Goal: Book appointment/travel/reservation

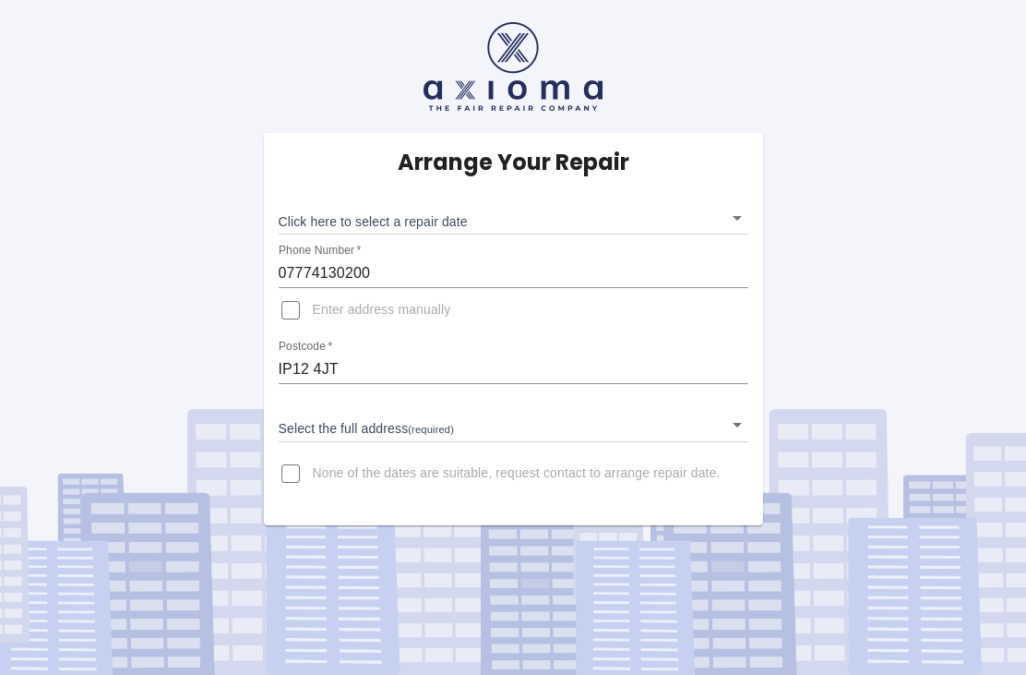
click at [733, 225] on body "Arrange Your Repair Click here to select a repair date ​ Phone Number   * 07774…" at bounding box center [513, 337] width 1026 height 675
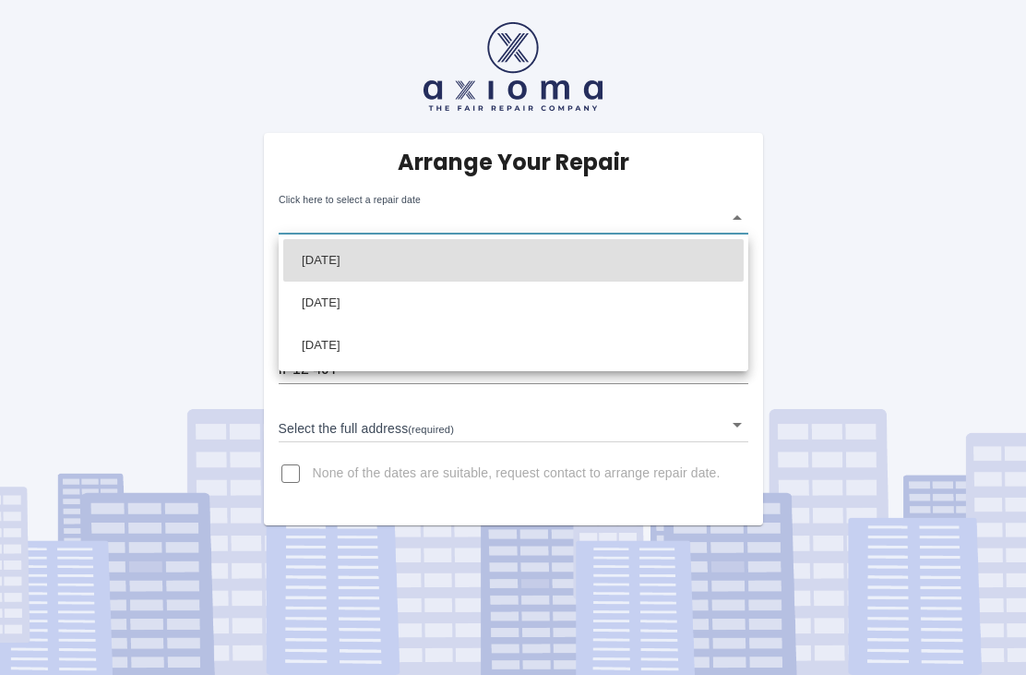
click at [740, 218] on div at bounding box center [513, 337] width 1026 height 675
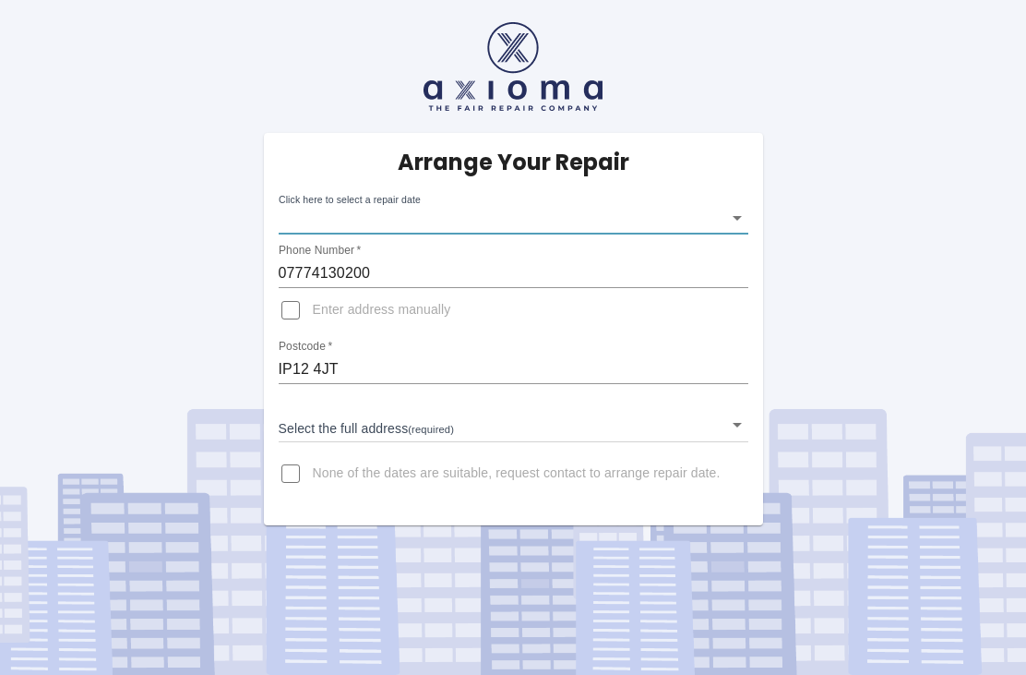
click at [728, 223] on body "Arrange Your Repair Click here to select a repair date ​ Phone Number   * 07774…" at bounding box center [513, 337] width 1026 height 675
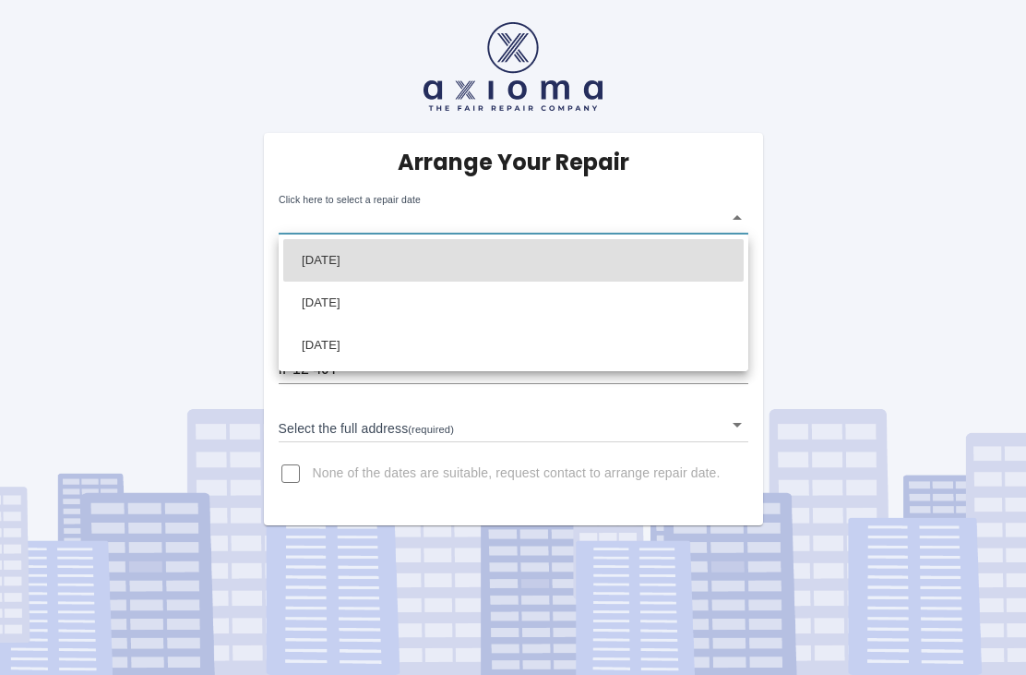
click at [373, 307] on li "[DATE]" at bounding box center [513, 302] width 461 height 42
type input "[DATE]T00:00:00.000Z"
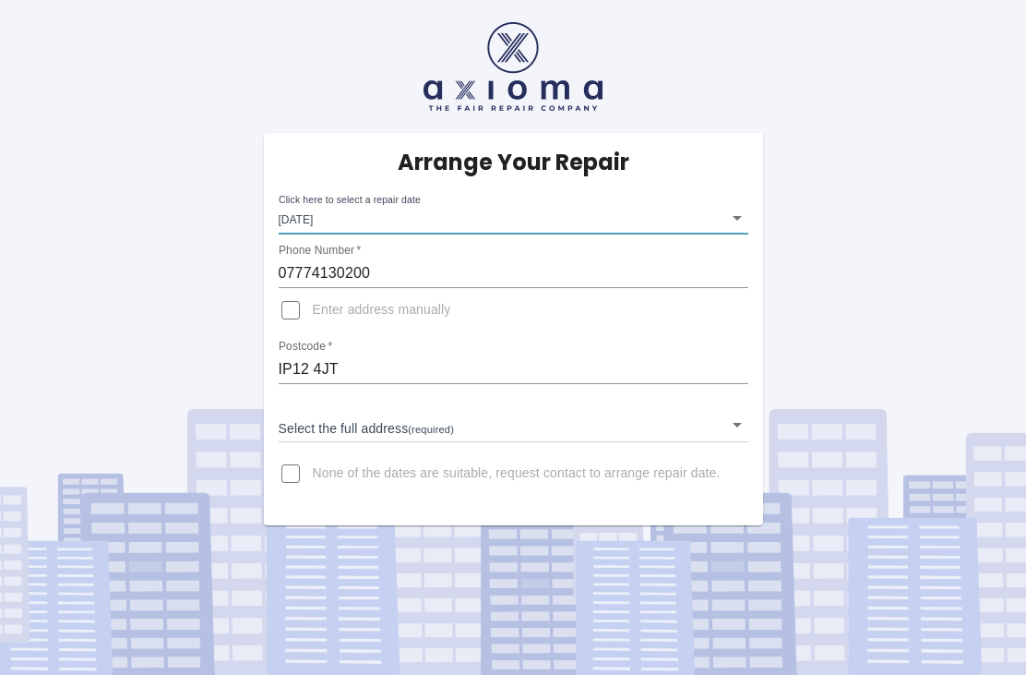
click at [724, 429] on body "Arrange Your Repair Click here to select a repair date [DATE] [DATE]T00:00:00.0…" at bounding box center [513, 337] width 1026 height 675
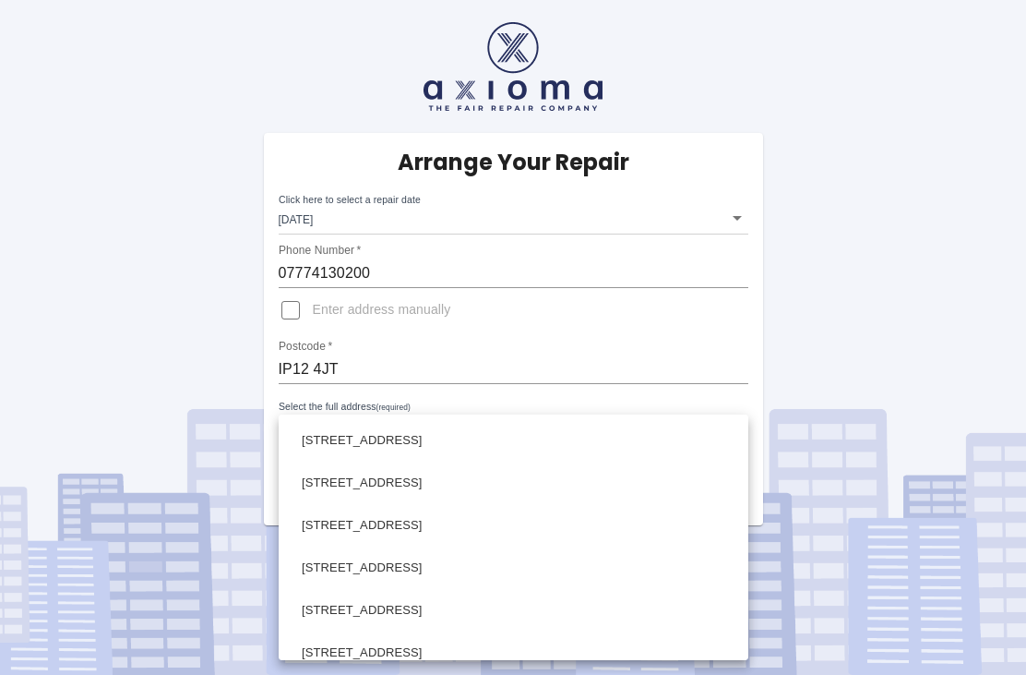
click at [486, 448] on li "[STREET_ADDRESS]" at bounding box center [513, 440] width 461 height 42
type input "[STREET_ADDRESS]"
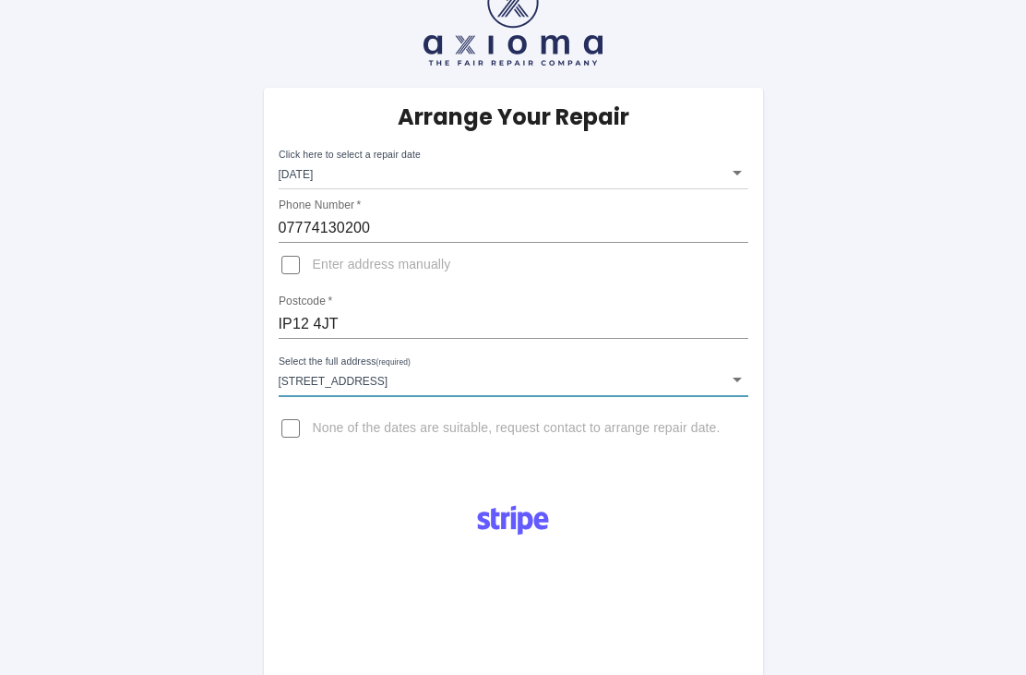
scroll to position [48, 0]
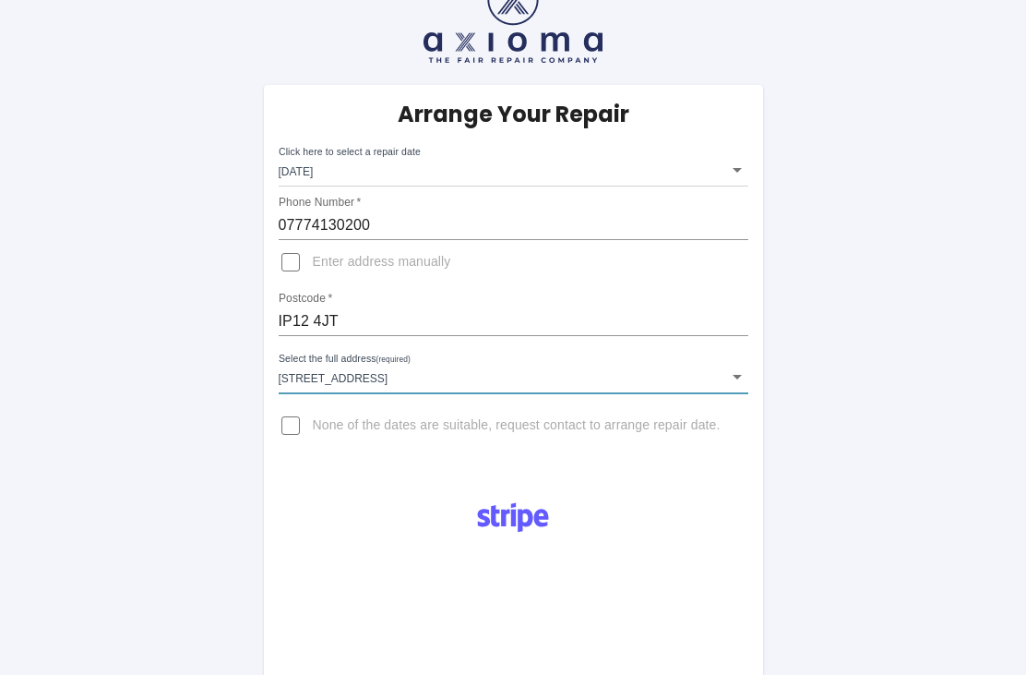
click at [281, 424] on input "None of the dates are suitable, request contact to arrange repair date." at bounding box center [291, 425] width 44 height 44
checkbox input "true"
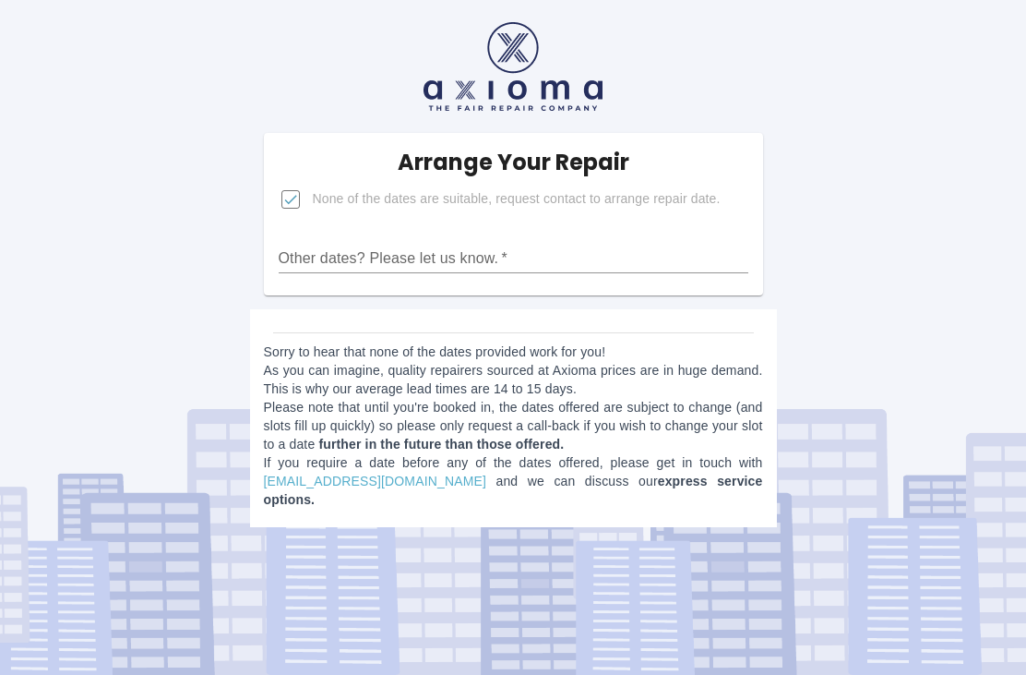
click at [69, 194] on div "Arrange Your Repair None of the dates are suitable, request contact to arrange …" at bounding box center [513, 270] width 1054 height 541
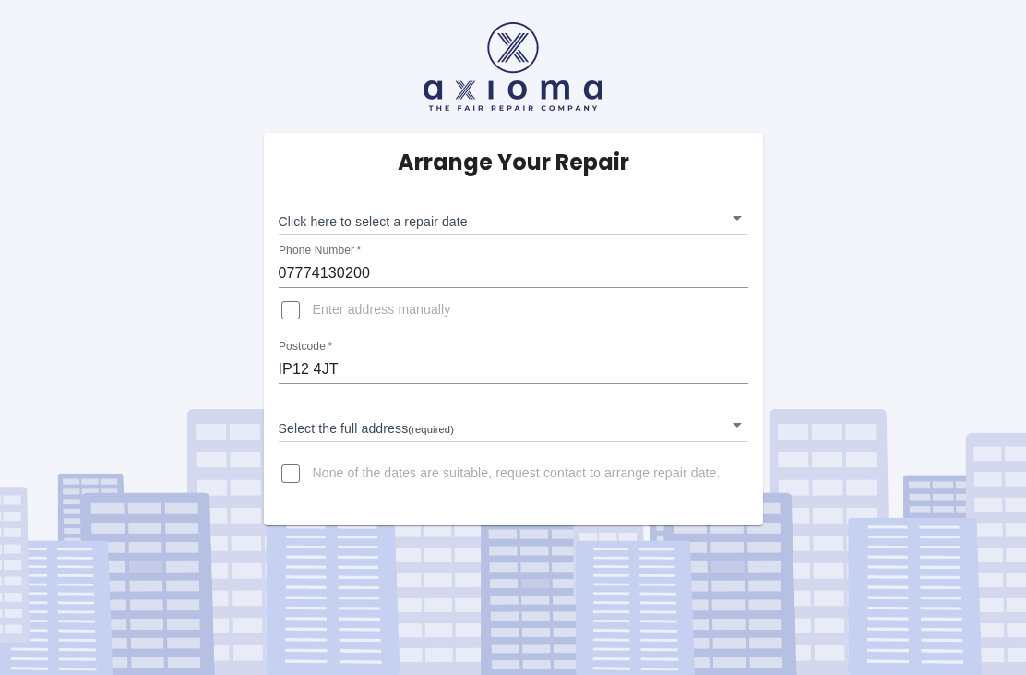
click at [777, 429] on div "Arrange Your Repair Click here to select a repair date ​ Phone Number   * 07774…" at bounding box center [513, 262] width 1054 height 525
click at [727, 440] on body "Arrange Your Repair Click here to select a repair date ​ Phone Number   * 07774…" at bounding box center [513, 337] width 1026 height 675
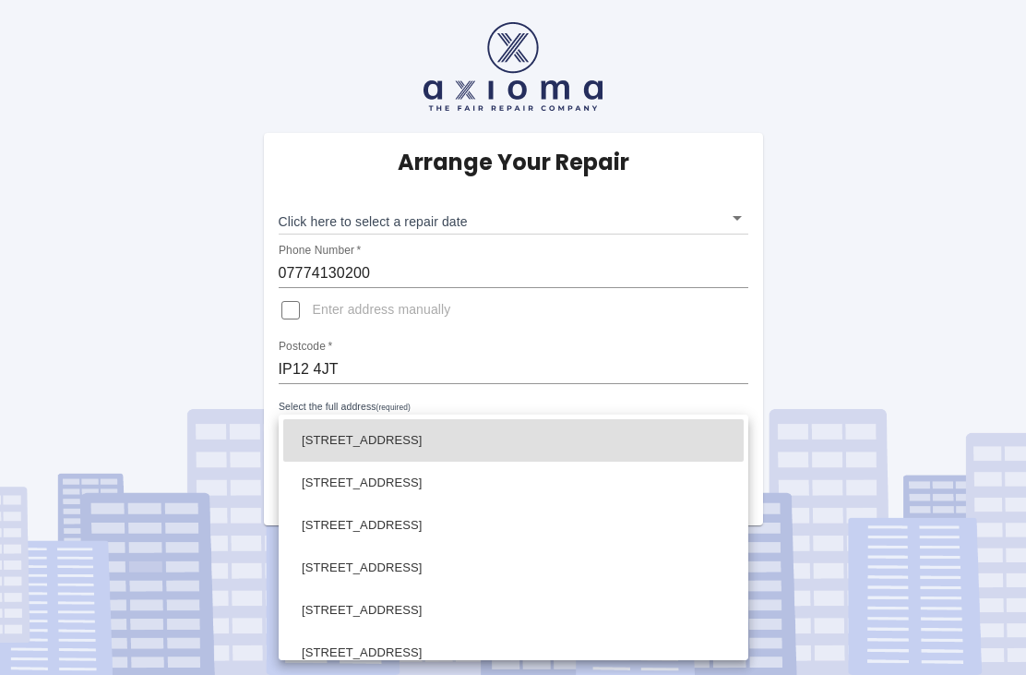
click at [520, 456] on li "[STREET_ADDRESS]" at bounding box center [513, 440] width 461 height 42
type input "[STREET_ADDRESS]"
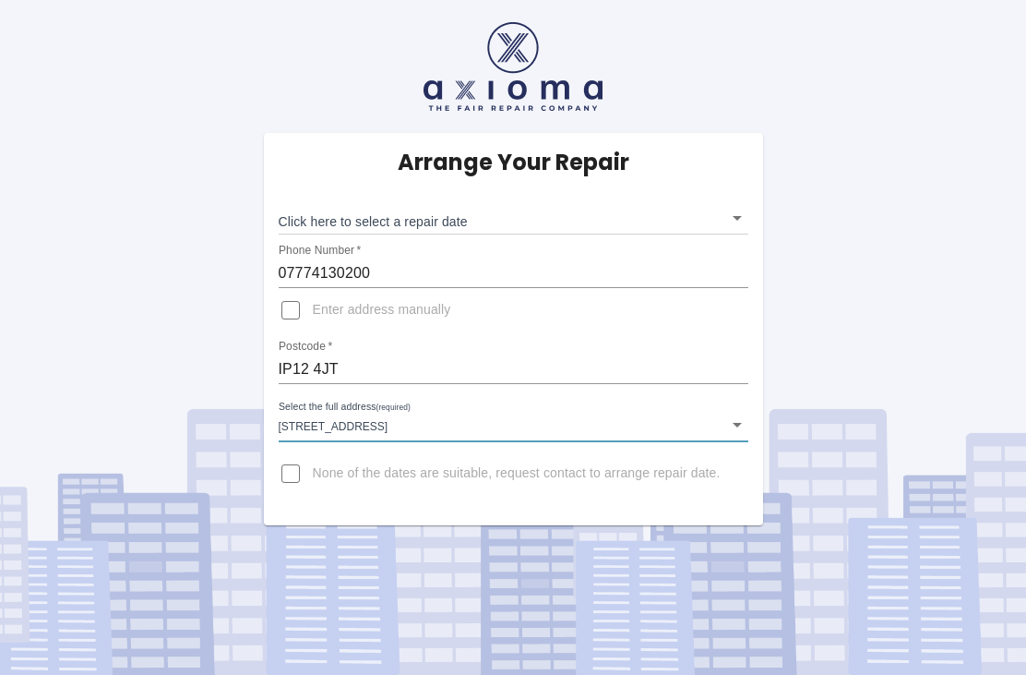
scroll to position [59, 0]
click at [756, 201] on div "Arrange Your Repair Click here to select a repair date ​ Phone Number   * 07774…" at bounding box center [513, 329] width 499 height 392
click at [737, 150] on body "Arrange Your Repair Click here to select a repair date ​ Phone Number   * 07774…" at bounding box center [513, 337] width 1026 height 675
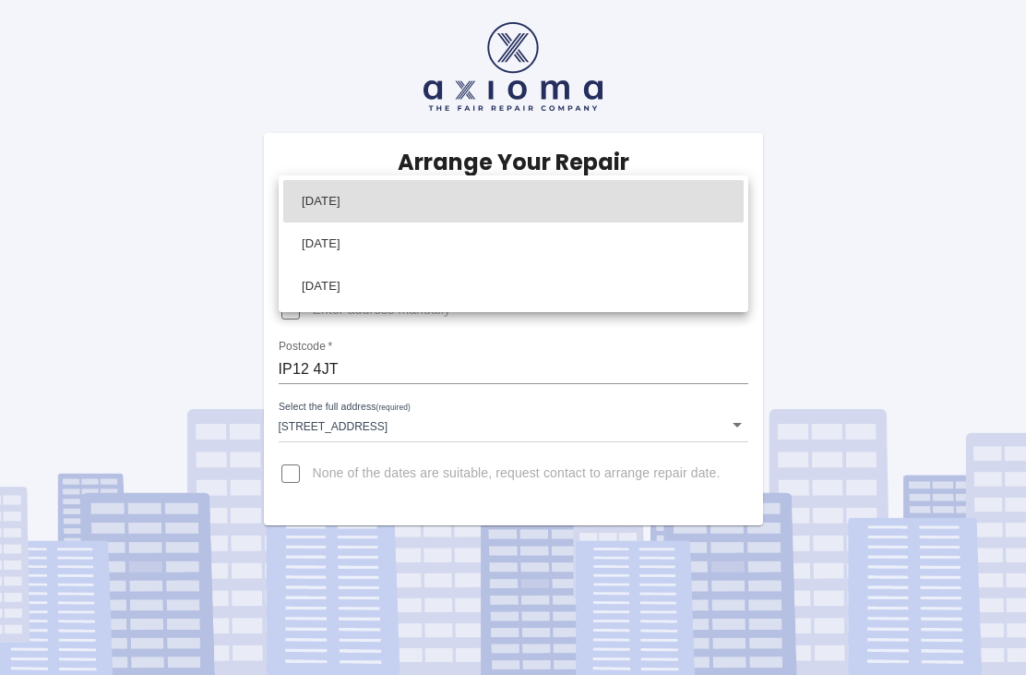
click at [403, 255] on li "[DATE]" at bounding box center [513, 243] width 461 height 42
type input "[DATE]T00:00:00.000Z"
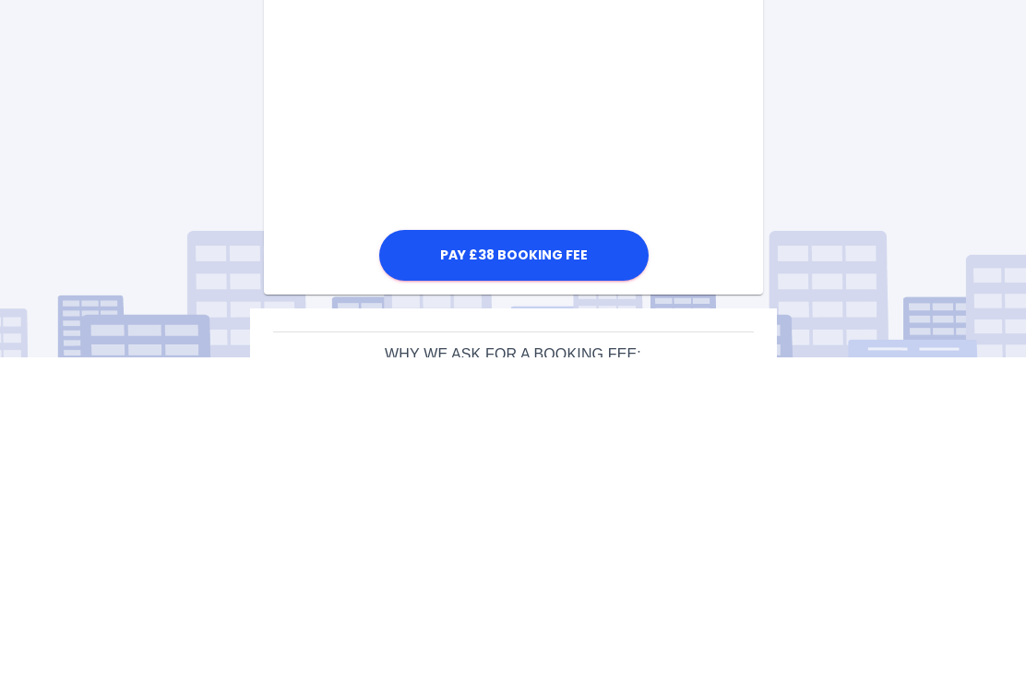
scroll to position [510, 0]
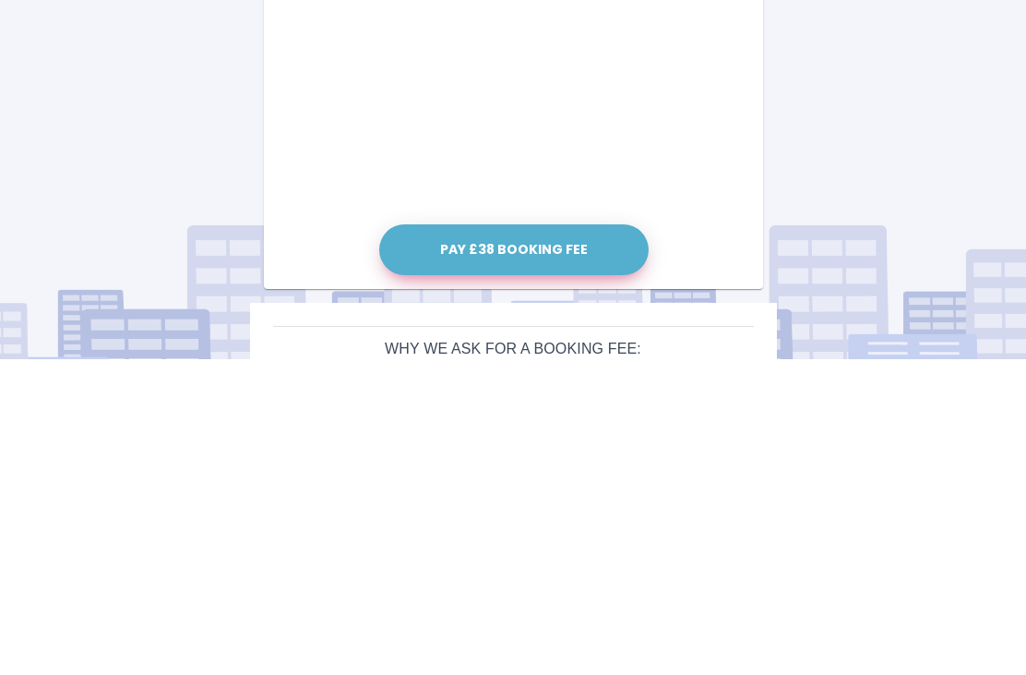
click at [512, 541] on button "Pay £38 Booking Fee" at bounding box center [513, 566] width 269 height 51
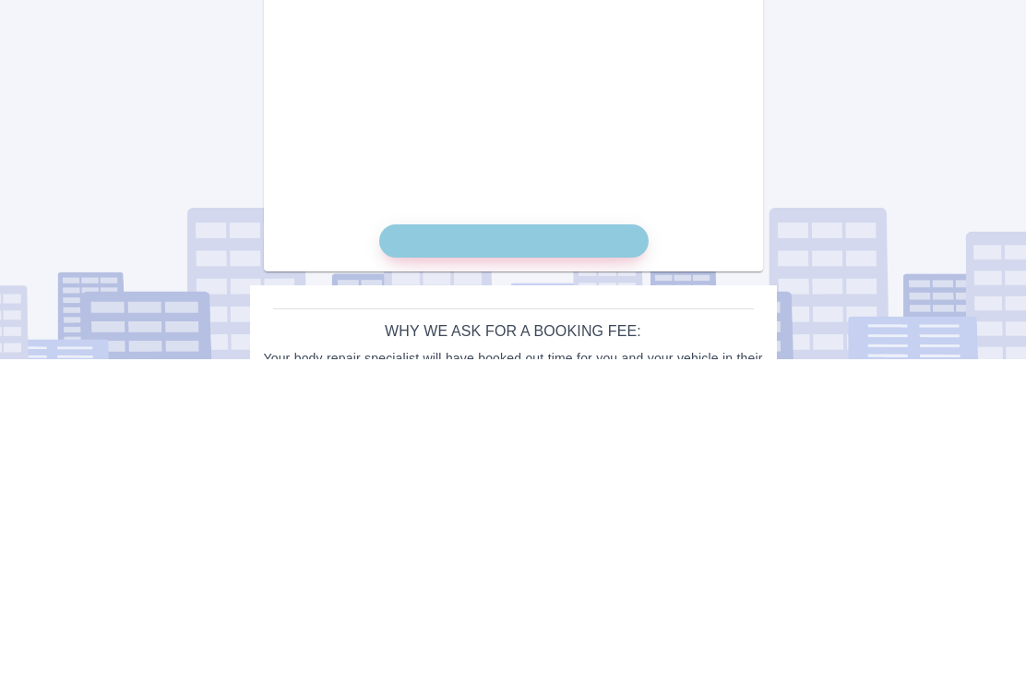
scroll to position [567, 0]
